Goal: Ask a question

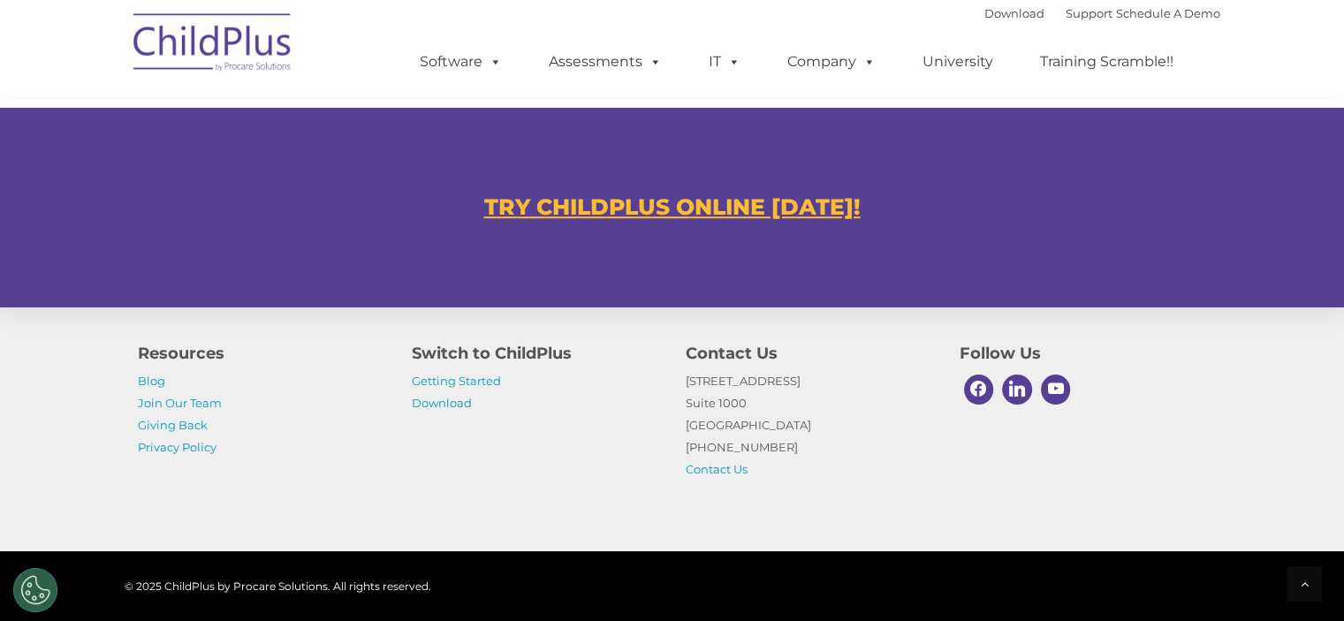
scroll to position [1118, 0]
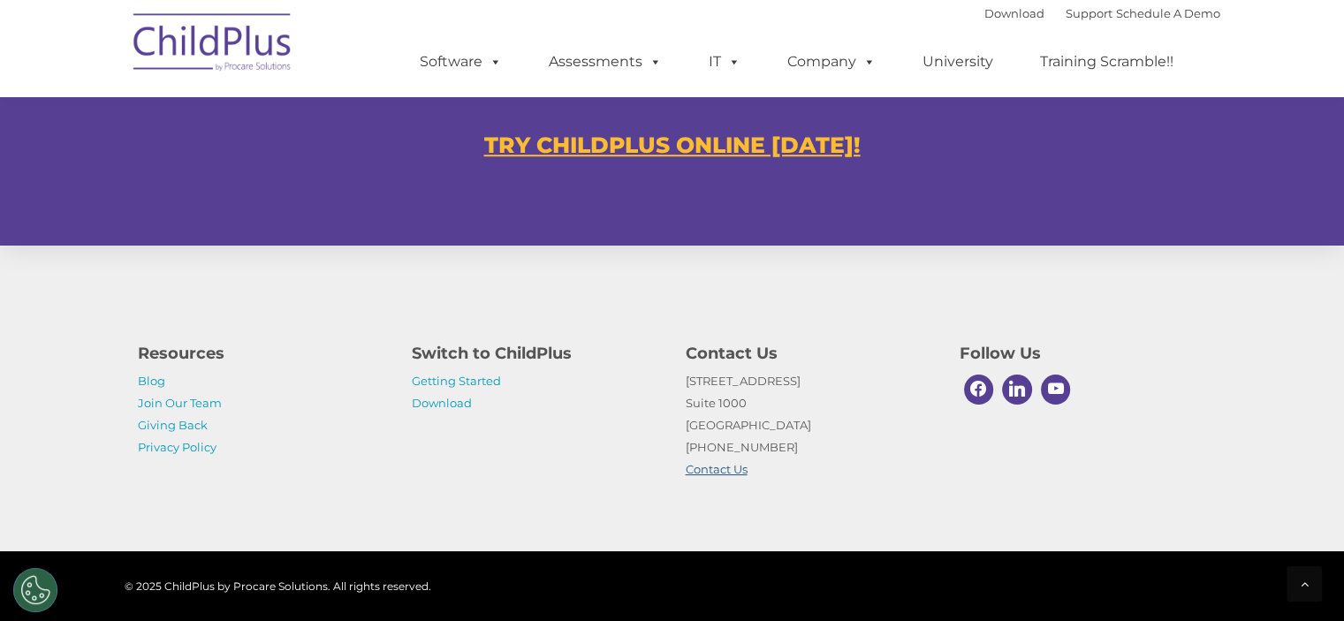
click at [727, 466] on link "Contact Us" at bounding box center [717, 469] width 62 height 14
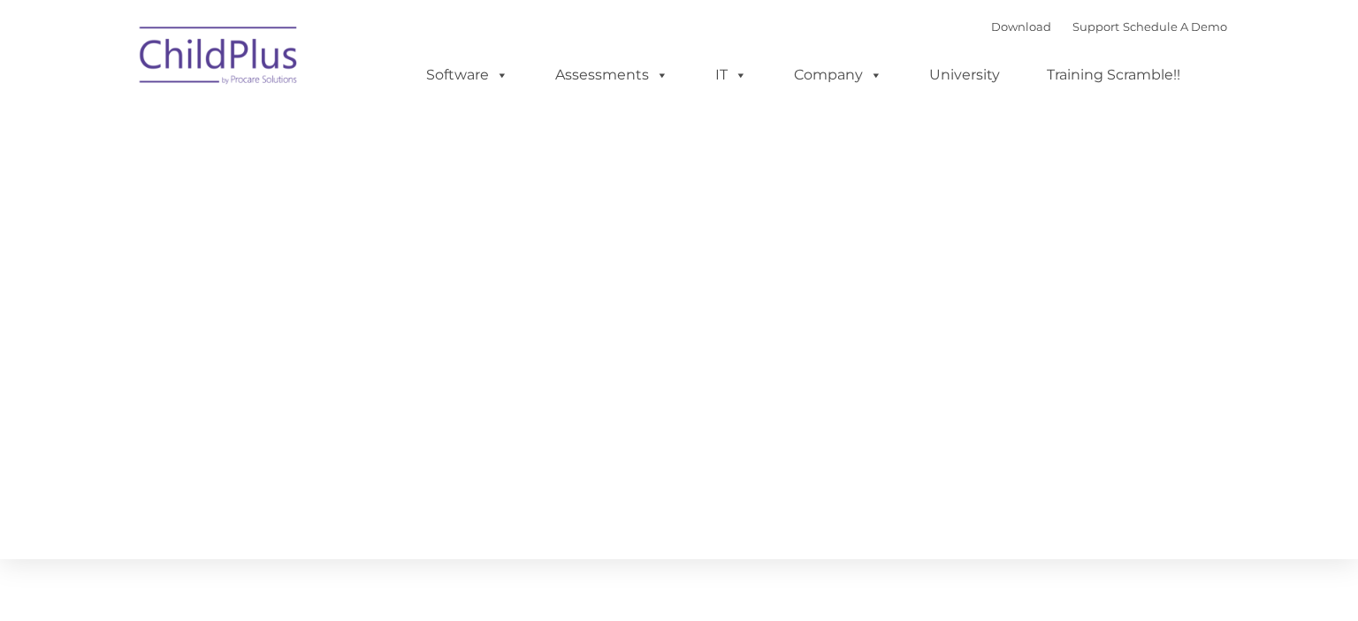
type input ""
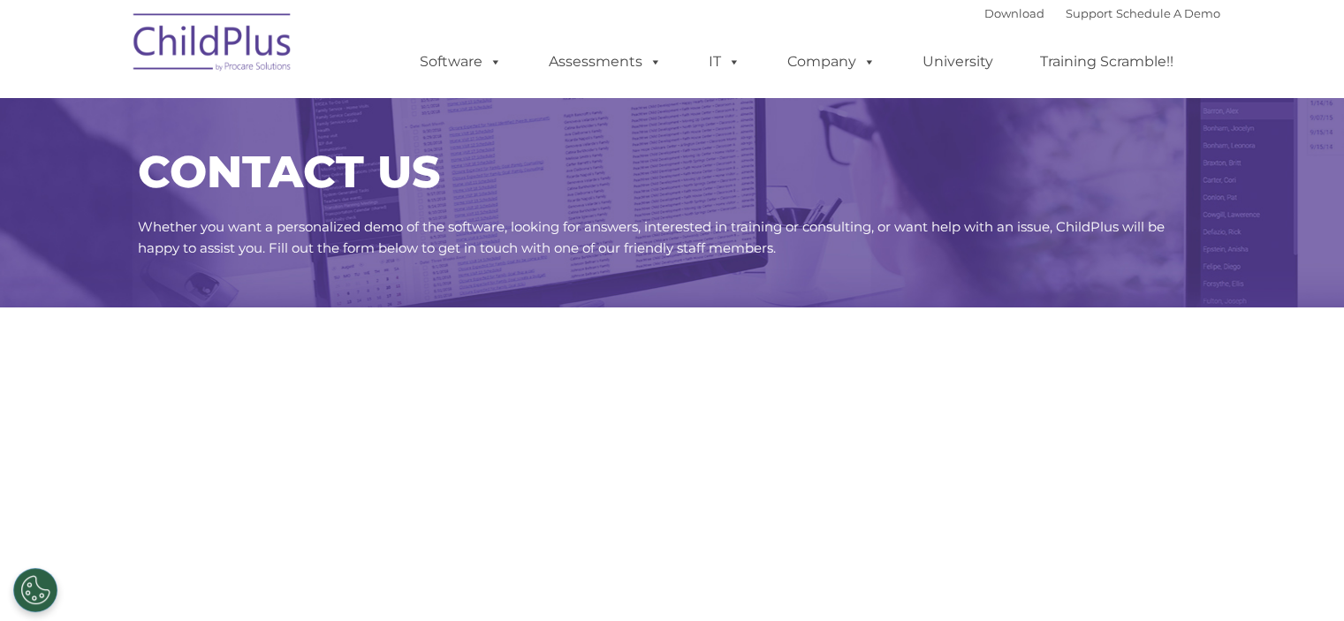
select select "MEDIUM"
